Goal: Register for event/course

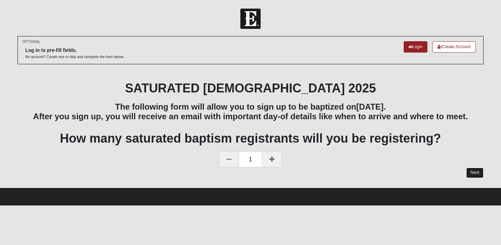
click at [470, 172] on link "Next" at bounding box center [474, 173] width 17 height 10
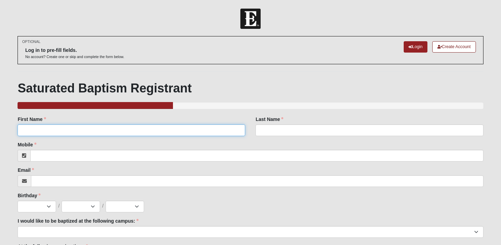
click at [143, 128] on input "First Name" at bounding box center [132, 130] width 228 height 12
type input "[PERSON_NAME]"
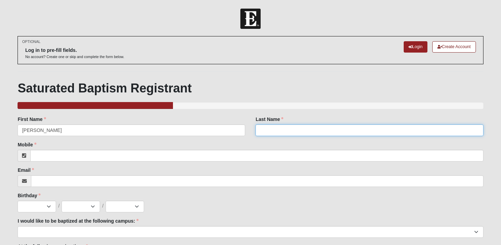
type input "[PERSON_NAME][GEOGRAPHIC_DATA]"
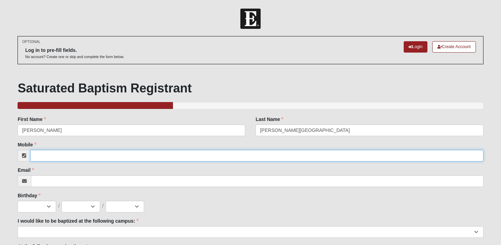
type input "5044448539"
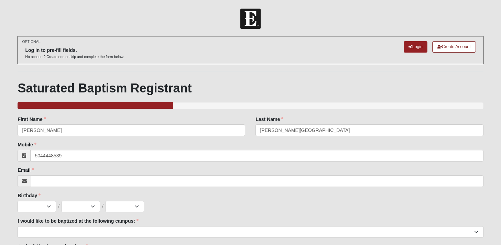
type input "[EMAIL_ADDRESS][DOMAIN_NAME]"
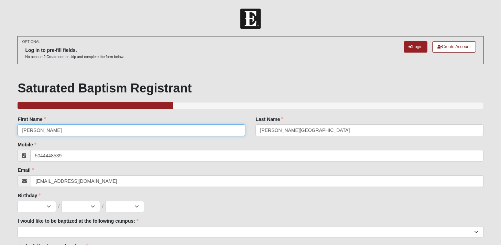
type input "[PHONE_NUMBER]"
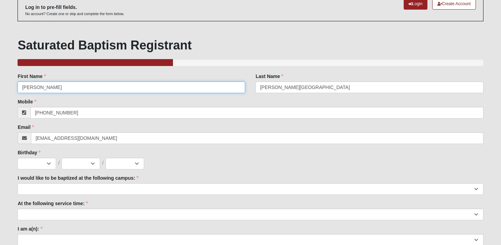
scroll to position [43, 0]
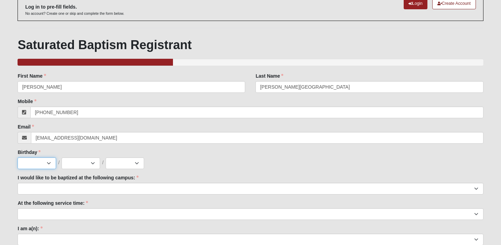
click at [50, 162] on select "Jan Feb Mar Apr May Jun [DATE] Aug Sep Oct Nov Dec" at bounding box center [37, 163] width 39 height 12
select select "11"
click at [18, 157] on select "Jan Feb Mar Apr May Jun [DATE] Aug Sep Oct Nov Dec" at bounding box center [37, 163] width 39 height 12
click at [81, 164] on select "1 2 3 4 5 6 7 8 9 10 11 12 13 14 15 16 17 18 19 20 21 22 23 24 25 26 27 28 29 3…" at bounding box center [81, 163] width 39 height 12
select select "30"
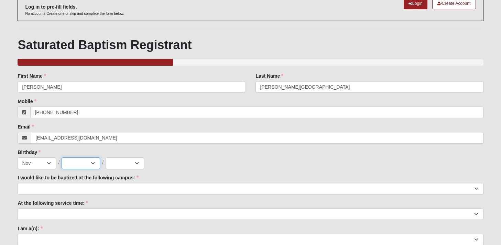
click at [62, 157] on select "1 2 3 4 5 6 7 8 9 10 11 12 13 14 15 16 17 18 19 20 21 22 23 24 25 26 27 28 29 3…" at bounding box center [81, 163] width 39 height 12
click at [118, 161] on select "2025 2024 2023 2022 2021 2020 2019 2018 2017 2016 2015 2014 2013 2012 2011 2010…" at bounding box center [125, 163] width 39 height 12
select select "1975"
click at [106, 157] on select "2025 2024 2023 2022 2021 2020 2019 2018 2017 2016 2015 2014 2013 2012 2011 2010…" at bounding box center [125, 163] width 39 height 12
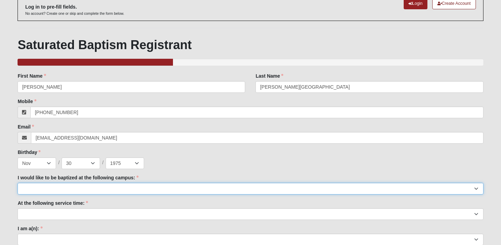
click at [100, 189] on select "[GEOGRAPHIC_DATA] [PERSON_NAME][GEOGRAPHIC_DATA] Jesup [GEOGRAPHIC_DATA] [GEOGR…" at bounding box center [251, 189] width 466 height 12
select select "2"
click at [18, 183] on select "[GEOGRAPHIC_DATA] [PERSON_NAME][GEOGRAPHIC_DATA] Jesup [GEOGRAPHIC_DATA] [GEOGR…" at bounding box center [251, 189] width 466 height 12
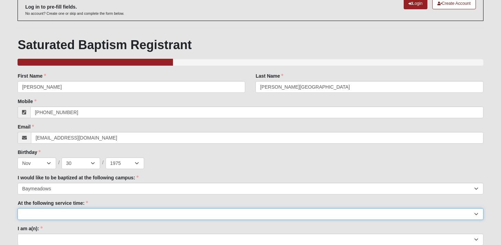
click at [96, 215] on select "9:00am 11:22am 4:22pm ([GEOGRAPHIC_DATA] and [PERSON_NAME][GEOGRAPHIC_DATA] Onl…" at bounding box center [251, 214] width 466 height 12
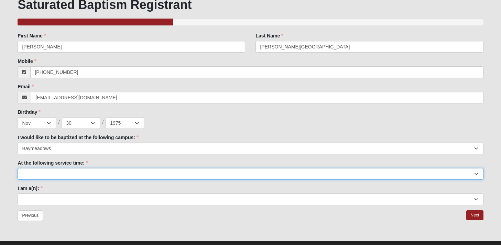
scroll to position [87, 0]
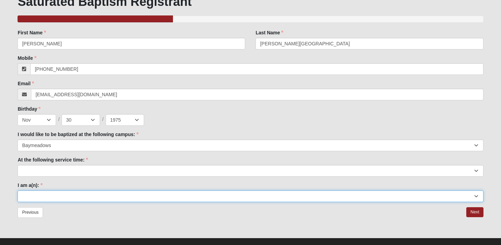
click at [290, 193] on select "Adult (25+) Young Adult (18-25) High School Student (8-12th Grade) Middle Schoo…" at bounding box center [251, 196] width 466 height 12
select select "Adult (25+)"
click at [18, 190] on select "Adult (25+) Young Adult (18-25) High School Student (8-12th Grade) Middle Schoo…" at bounding box center [251, 196] width 466 height 12
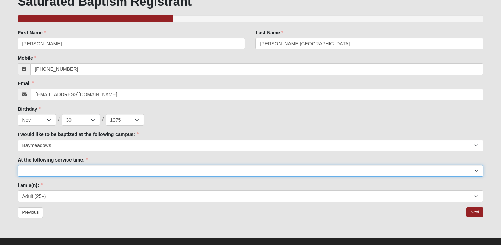
click at [133, 167] on select "9:00am 11:22am 4:22pm ([GEOGRAPHIC_DATA] and [PERSON_NAME][GEOGRAPHIC_DATA] Onl…" at bounding box center [251, 171] width 466 height 12
select select "9:00am"
click at [18, 165] on select "9:00am 11:22am 4:22pm ([GEOGRAPHIC_DATA] and [PERSON_NAME][GEOGRAPHIC_DATA] Onl…" at bounding box center [251, 171] width 466 height 12
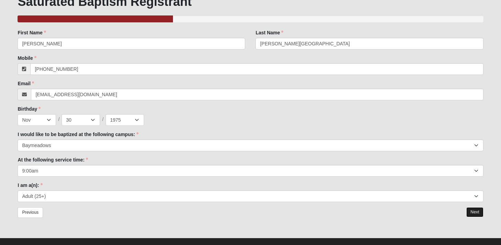
click at [472, 214] on link "Next" at bounding box center [474, 212] width 17 height 10
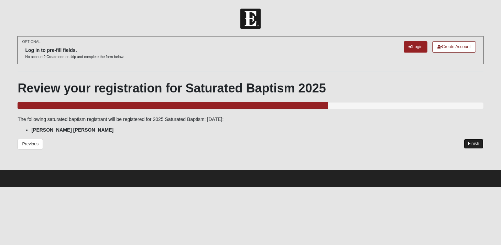
click at [472, 143] on link "Finish" at bounding box center [474, 144] width 20 height 10
